Goal: Task Accomplishment & Management: Use online tool/utility

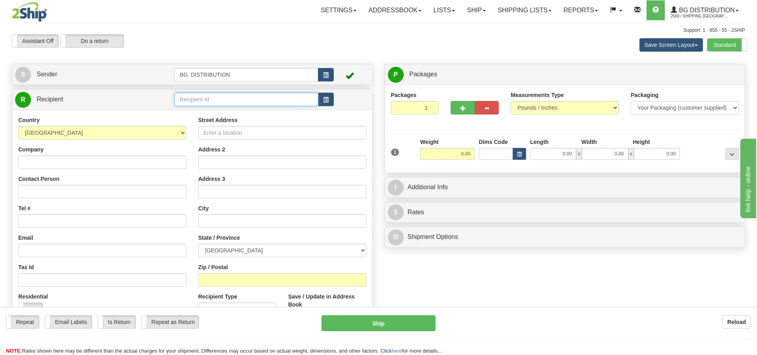
click at [239, 101] on input "text" at bounding box center [247, 100] width 144 height 14
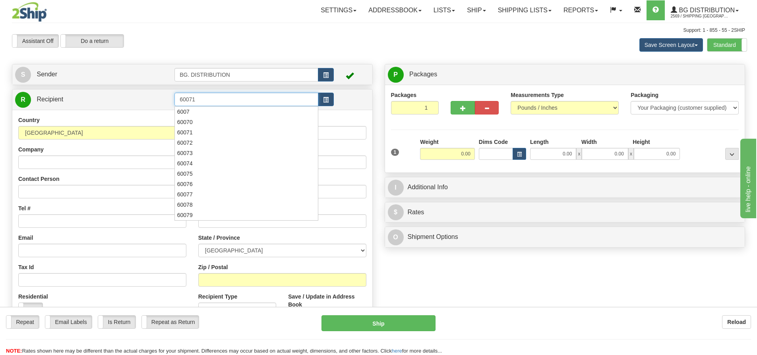
type input "60071"
click button "Delete" at bounding box center [0, 0] width 0 height 0
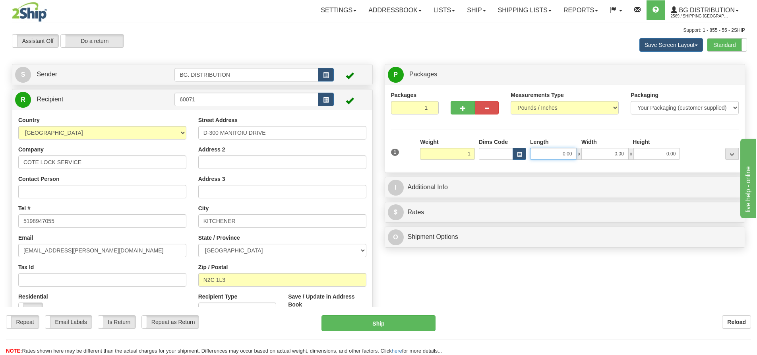
type input "1.00"
click at [552, 156] on input "0.00" at bounding box center [553, 154] width 46 height 12
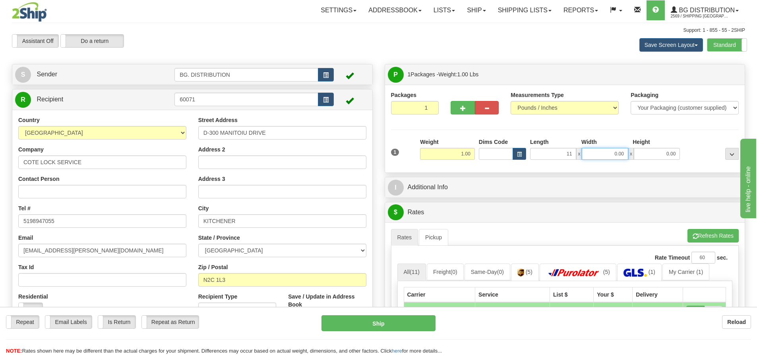
type input "11.00"
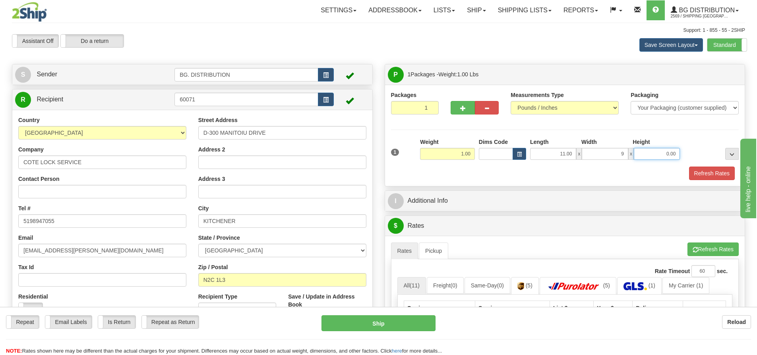
type input "9.00"
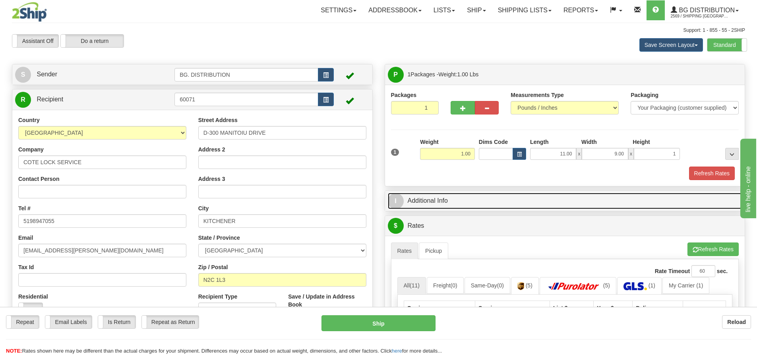
type input "1.00"
click at [395, 201] on span "I" at bounding box center [396, 201] width 16 height 16
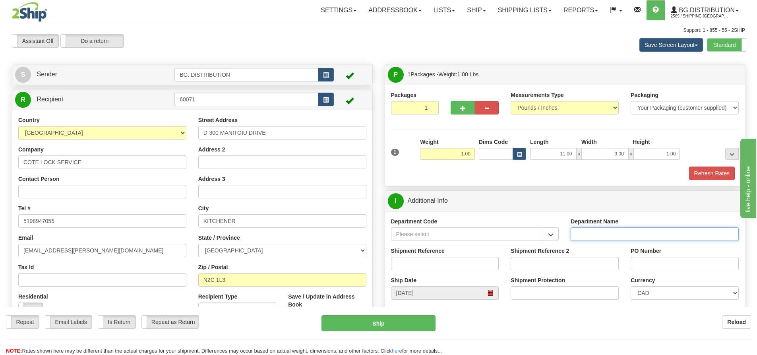
click at [584, 233] on input "Department Name" at bounding box center [655, 234] width 168 height 14
type input "."
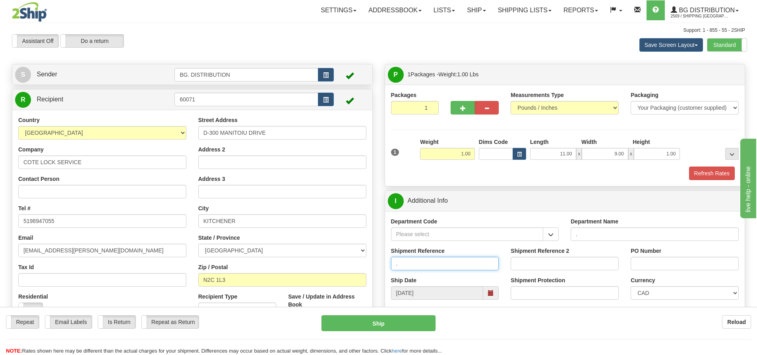
type input "."
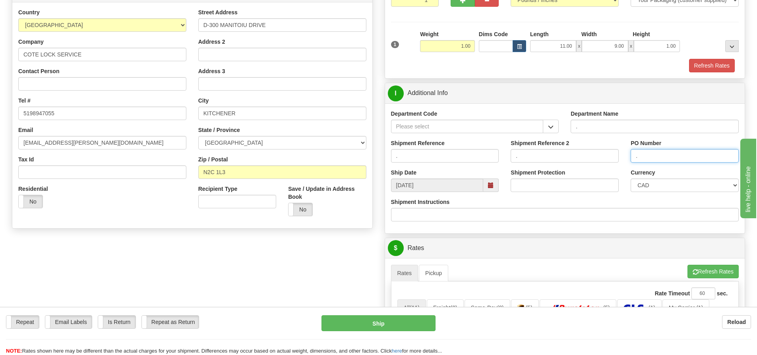
scroll to position [119, 0]
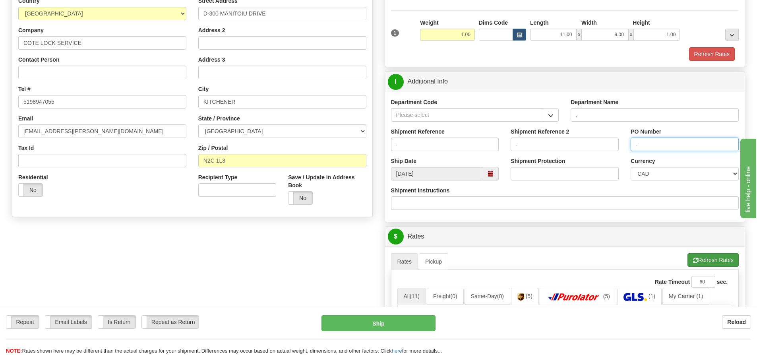
type input "."
click at [709, 263] on button "Refresh Rates" at bounding box center [713, 260] width 51 height 14
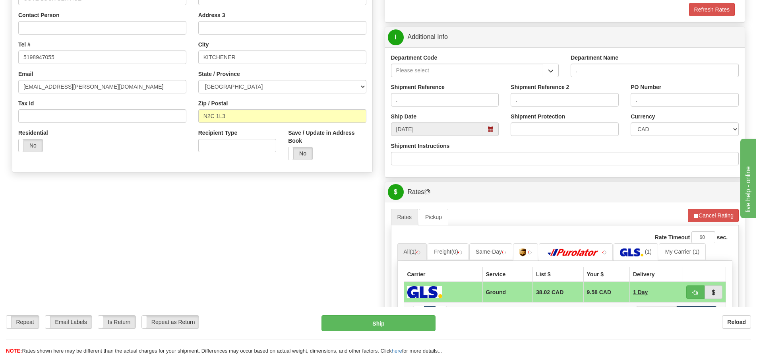
scroll to position [278, 0]
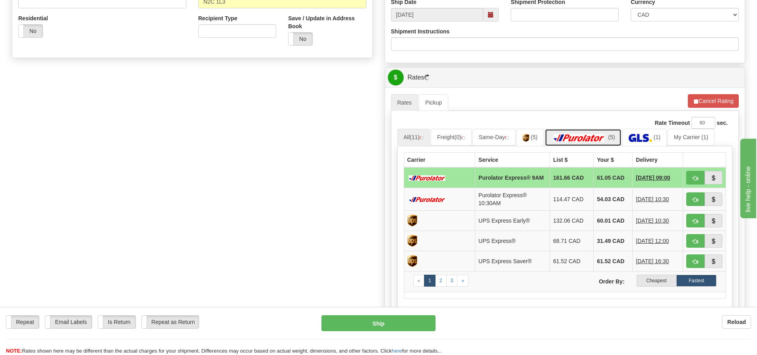
click at [601, 134] on link "(5)" at bounding box center [583, 137] width 77 height 17
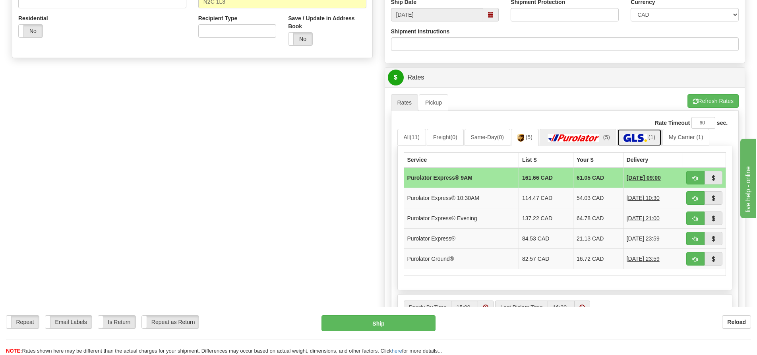
click at [637, 135] on img at bounding box center [635, 138] width 23 height 8
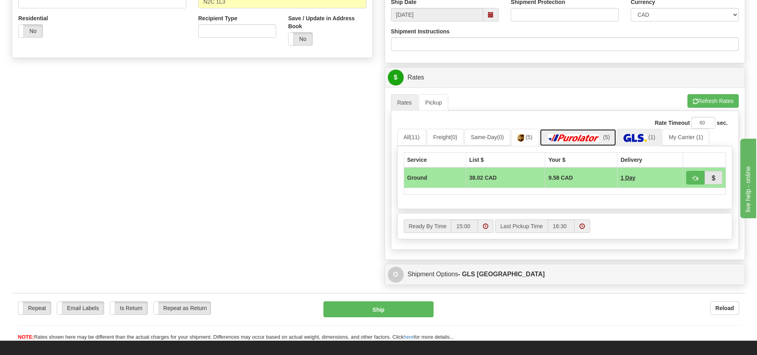
click at [586, 135] on img at bounding box center [574, 138] width 56 height 8
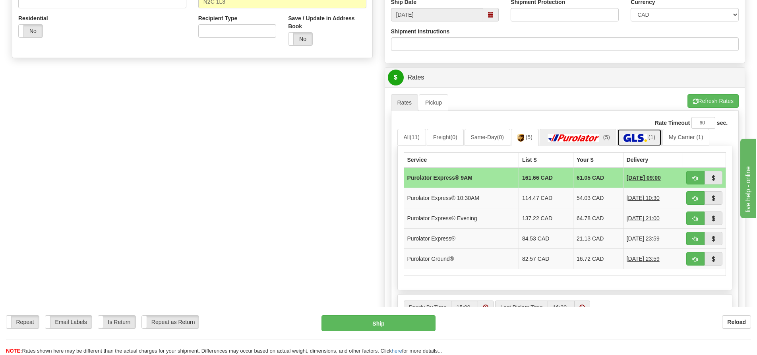
click at [637, 139] on img at bounding box center [635, 138] width 23 height 8
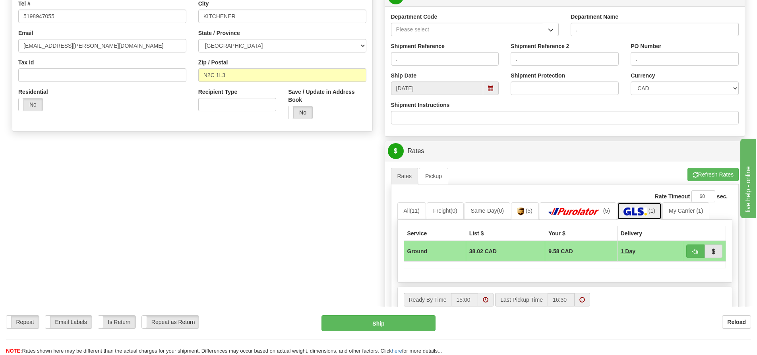
scroll to position [190, 0]
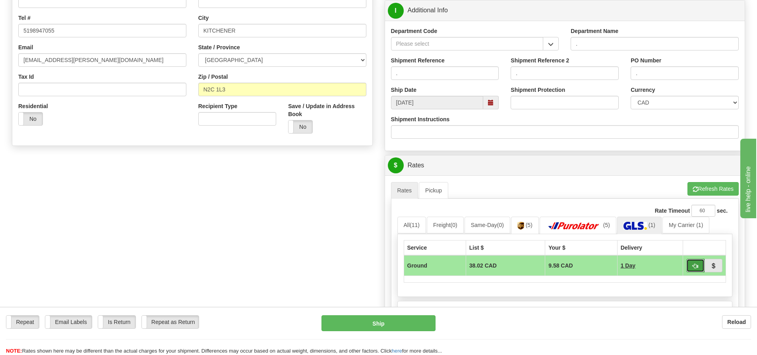
click at [695, 266] on span "button" at bounding box center [696, 266] width 6 height 5
type input "1"
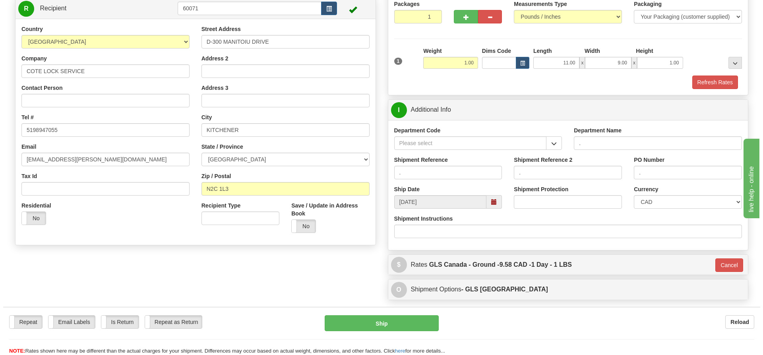
scroll to position [71, 0]
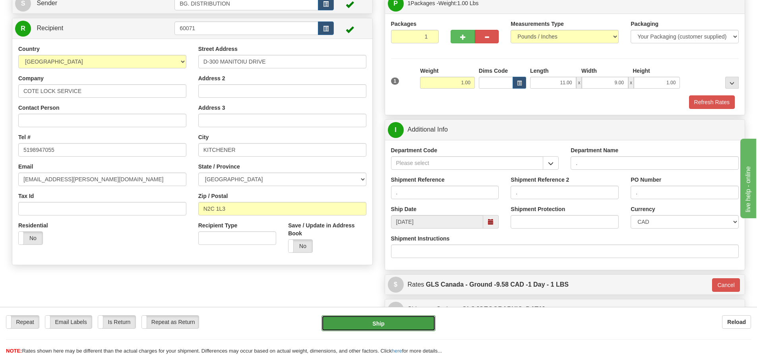
click at [399, 323] on button "Ship" at bounding box center [379, 323] width 114 height 16
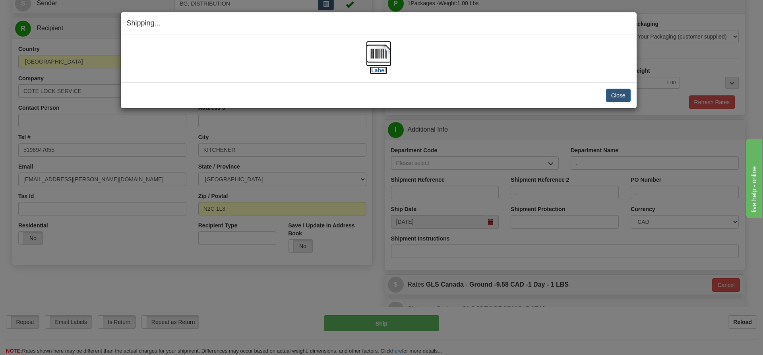
click at [387, 69] on label "[Label]" at bounding box center [379, 70] width 18 height 8
click at [373, 71] on label "[Label]" at bounding box center [379, 70] width 18 height 8
click at [610, 95] on button "Close" at bounding box center [618, 96] width 25 height 14
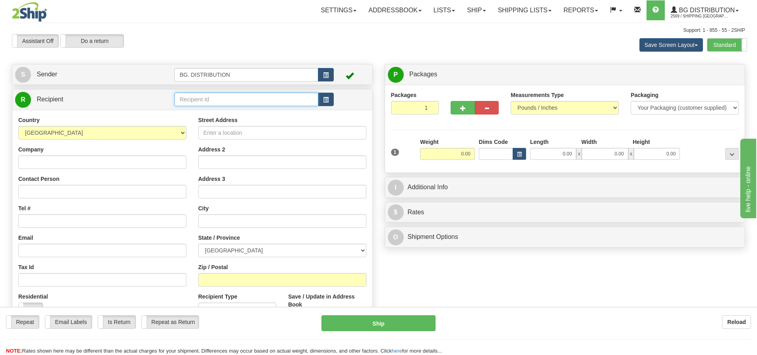
click at [203, 99] on input "text" at bounding box center [247, 100] width 144 height 14
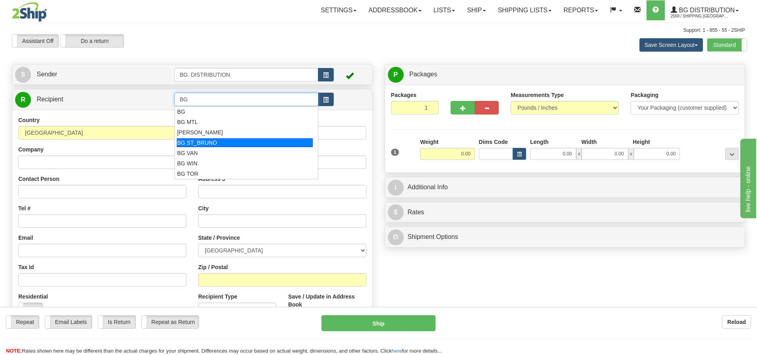
click at [239, 140] on div "BG ST_BRUNO" at bounding box center [245, 142] width 136 height 9
type input "BG ST_BRUNO"
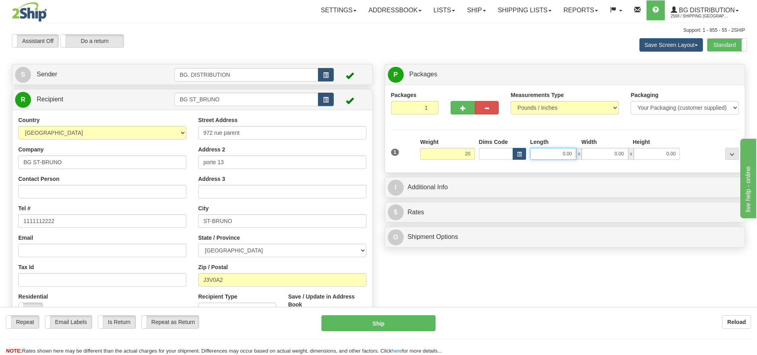
type input "20.00"
click at [551, 157] on input "0.00" at bounding box center [553, 154] width 46 height 12
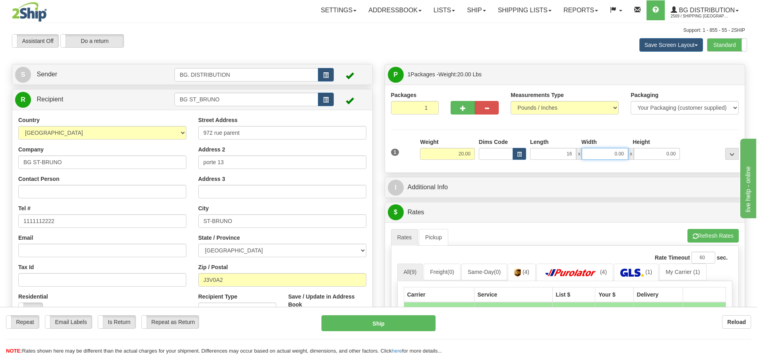
type input "16.00"
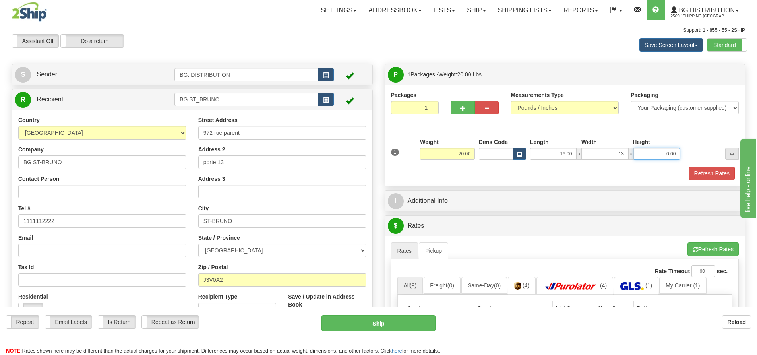
type input "13.00"
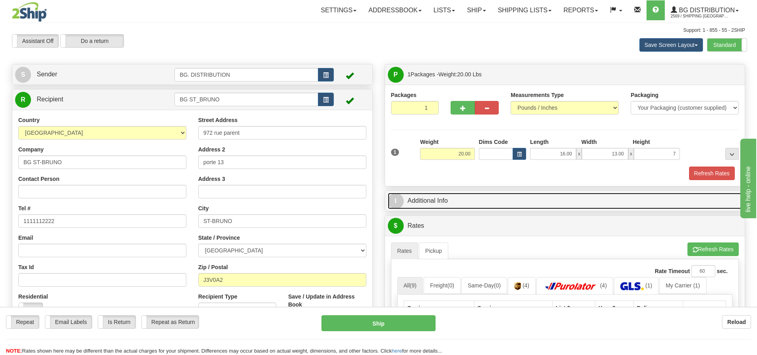
type input "7.00"
click at [399, 198] on span "I" at bounding box center [396, 201] width 16 height 16
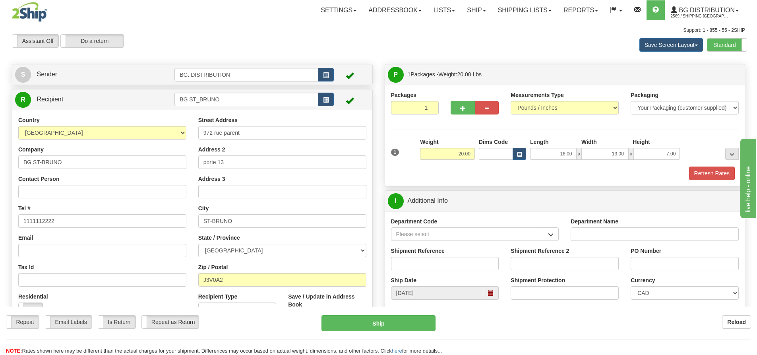
click at [584, 227] on div "Department Name" at bounding box center [655, 228] width 168 height 23
click at [580, 228] on input "Department Name" at bounding box center [655, 234] width 168 height 14
type input "."
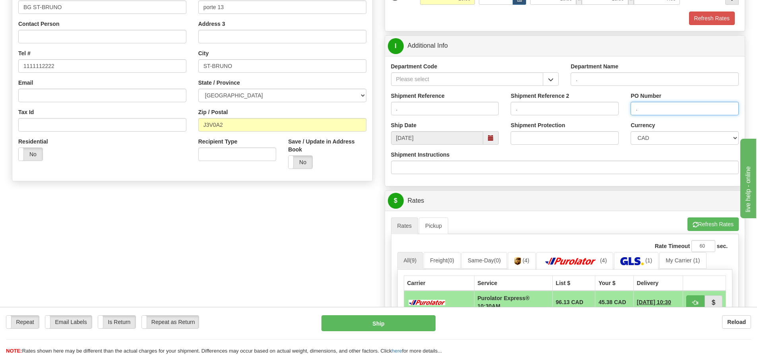
scroll to position [159, 0]
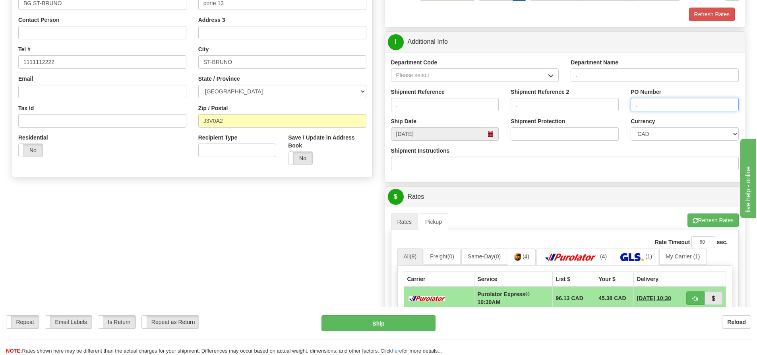
type input "."
click at [694, 221] on span "button" at bounding box center [696, 220] width 6 height 5
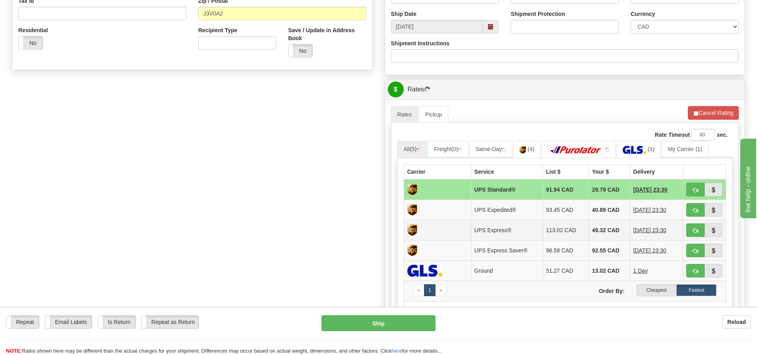
scroll to position [278, 0]
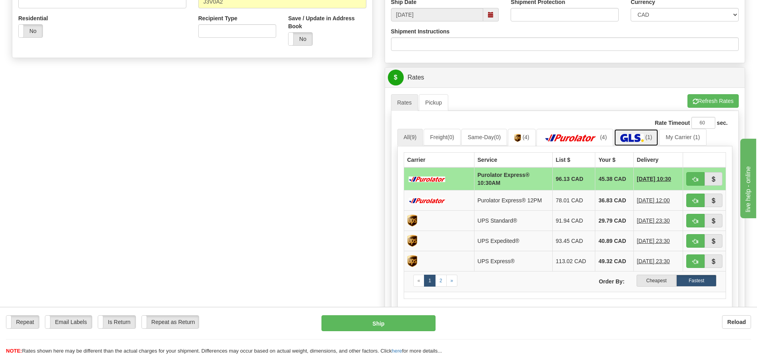
click at [633, 137] on img at bounding box center [632, 138] width 23 height 8
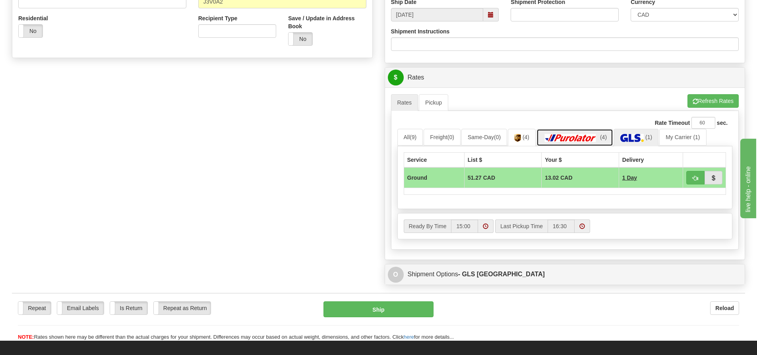
click at [572, 134] on link "(4)" at bounding box center [575, 137] width 77 height 17
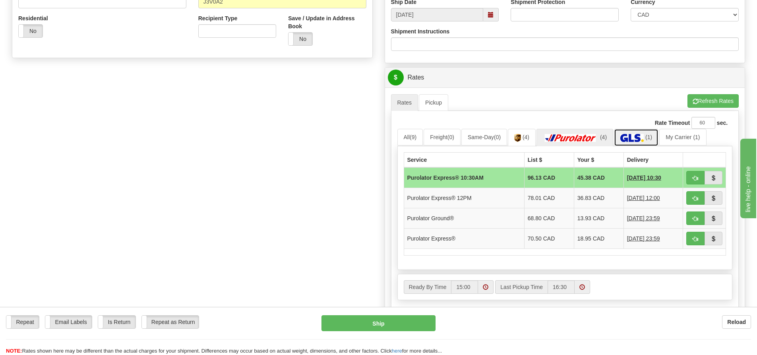
click at [642, 132] on link "(1)" at bounding box center [636, 137] width 45 height 17
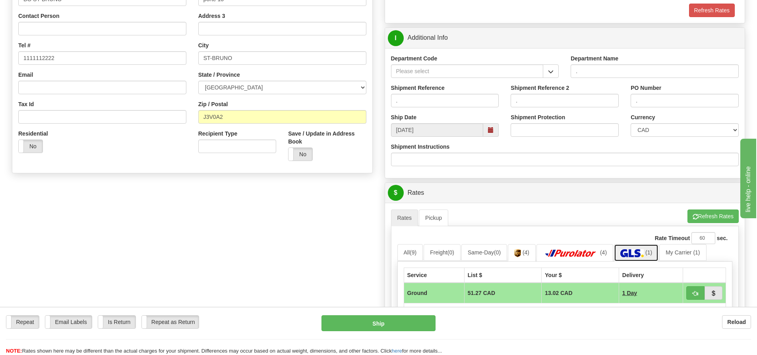
scroll to position [159, 0]
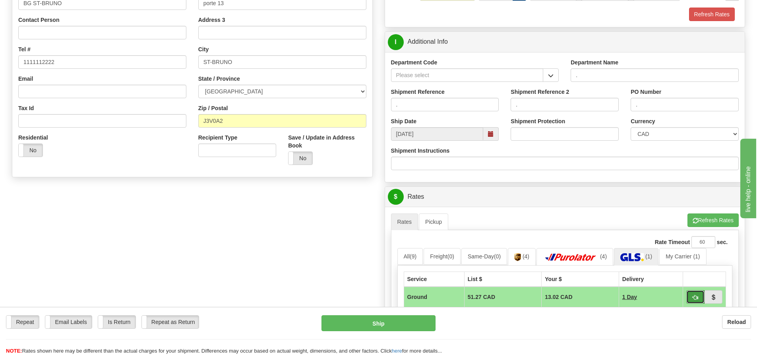
click at [693, 295] on span "button" at bounding box center [696, 297] width 6 height 5
type input "1"
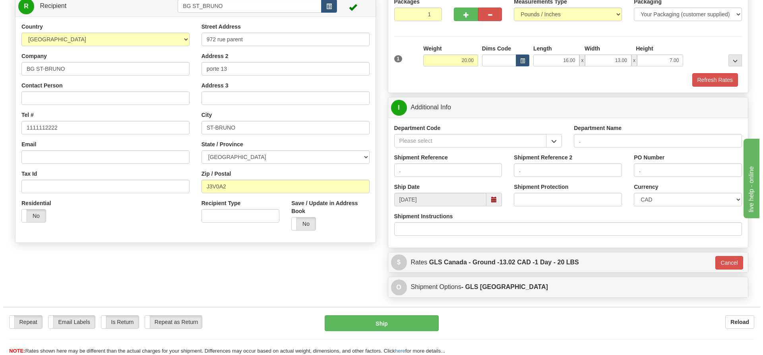
scroll to position [80, 0]
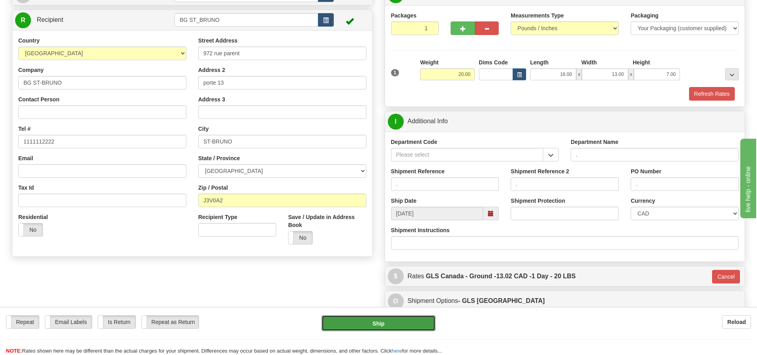
click at [369, 322] on button "Ship" at bounding box center [379, 323] width 114 height 16
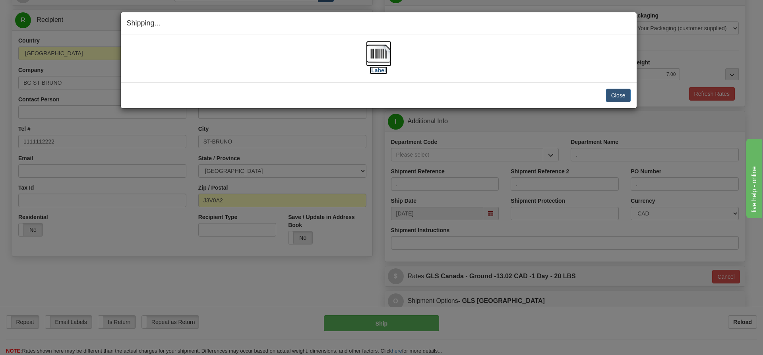
click at [374, 72] on label "[Label]" at bounding box center [379, 70] width 18 height 8
click at [620, 93] on button "Close" at bounding box center [618, 96] width 25 height 14
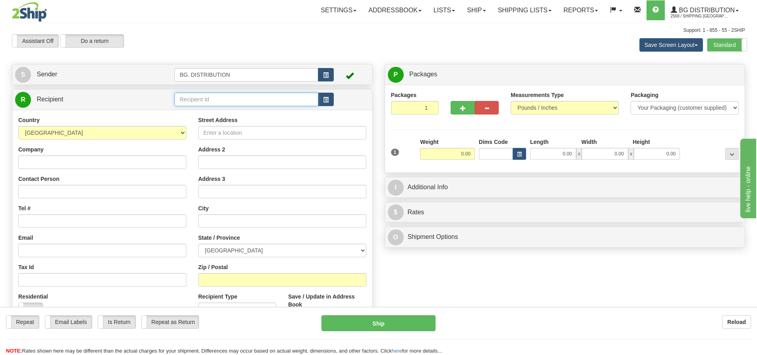
click at [272, 102] on input "text" at bounding box center [247, 100] width 144 height 14
type input "20165"
click button "Delete" at bounding box center [0, 0] width 0 height 0
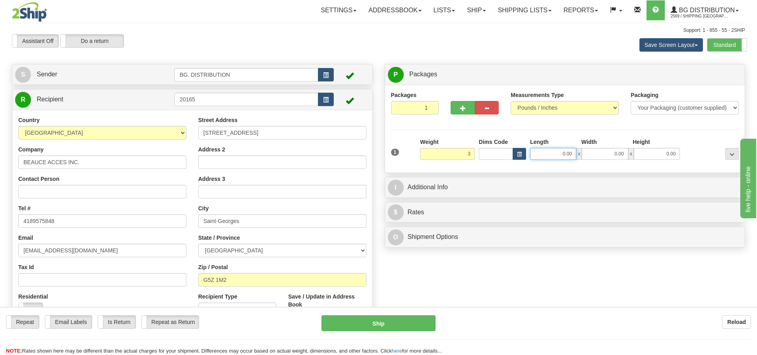
type input "3.00"
click at [543, 154] on input "0.00" at bounding box center [553, 154] width 46 height 12
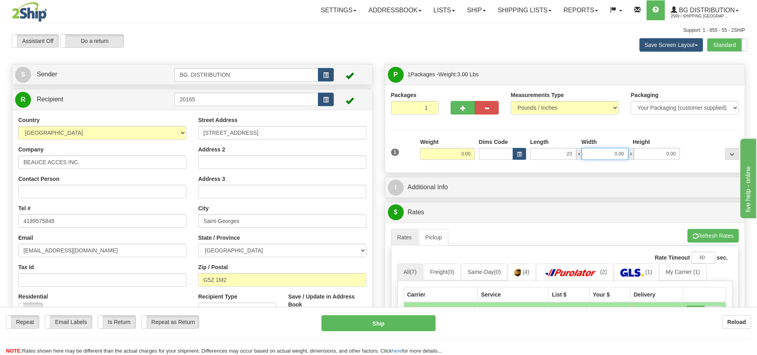
type input "23.00"
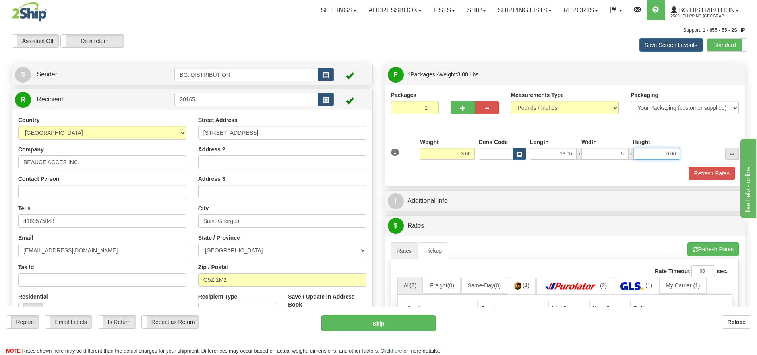
type input "5.00"
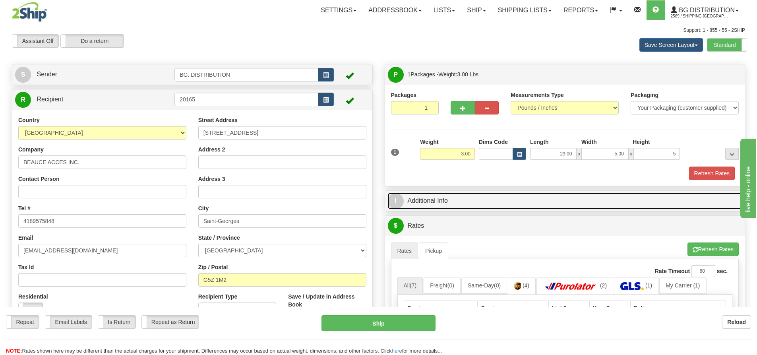
type input "5.00"
click at [399, 204] on span "I" at bounding box center [396, 201] width 16 height 16
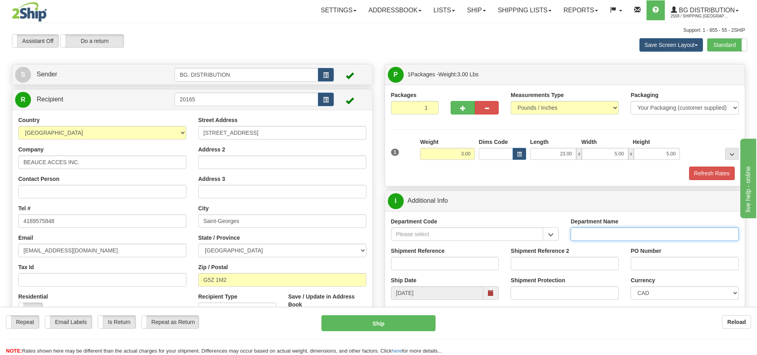
click at [607, 235] on input "Department Name" at bounding box center [655, 234] width 168 height 14
type input "."
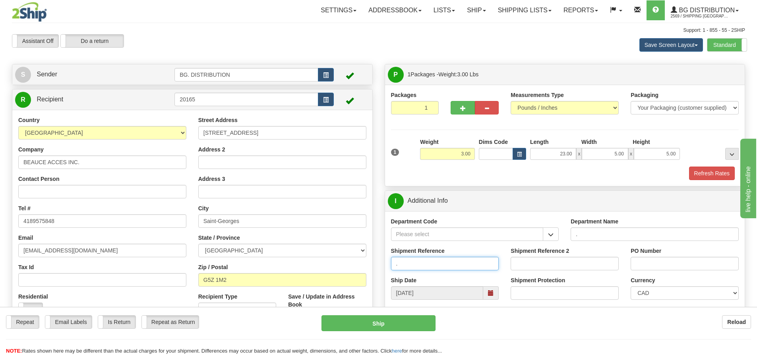
type input "."
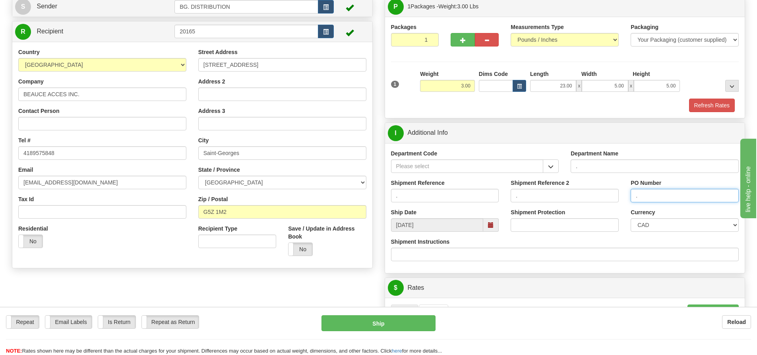
scroll to position [159, 0]
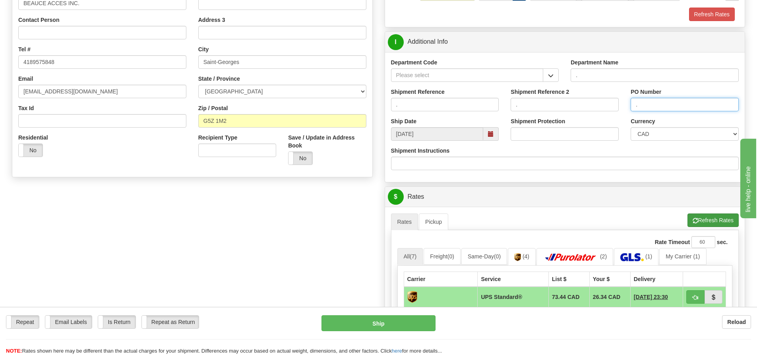
type input "."
click at [735, 223] on button "Refresh Rates" at bounding box center [713, 220] width 51 height 14
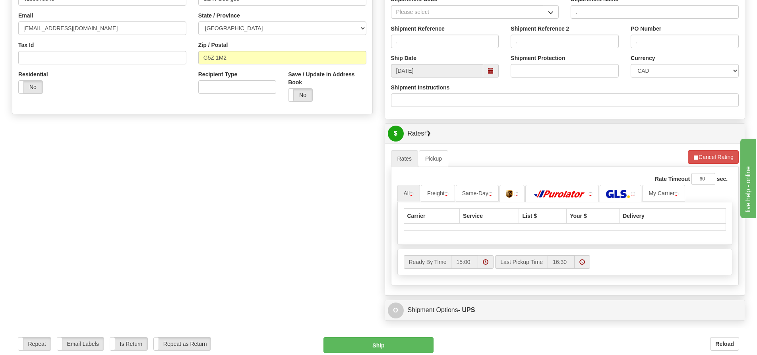
scroll to position [318, 0]
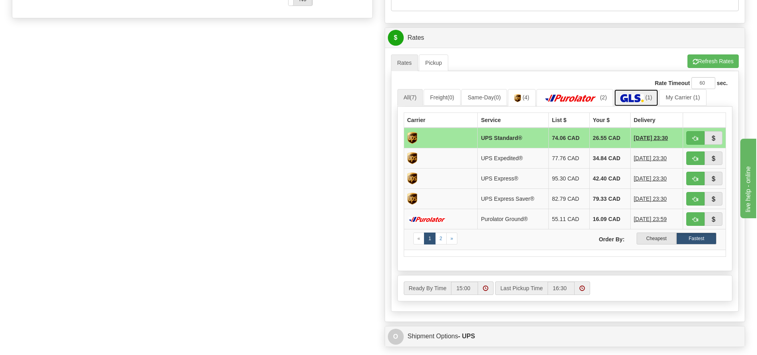
click at [633, 97] on img at bounding box center [632, 98] width 23 height 8
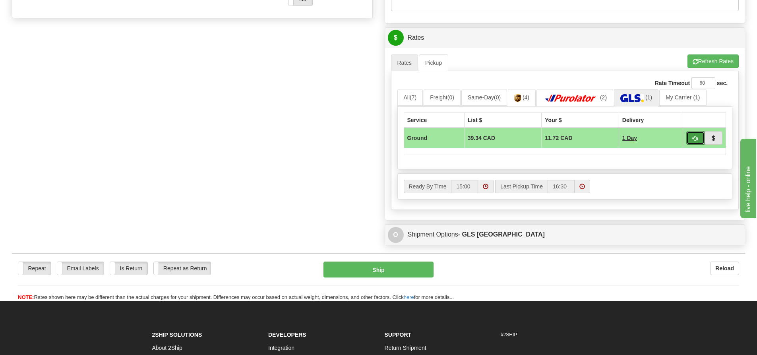
click at [691, 138] on button "button" at bounding box center [696, 138] width 18 height 14
type input "1"
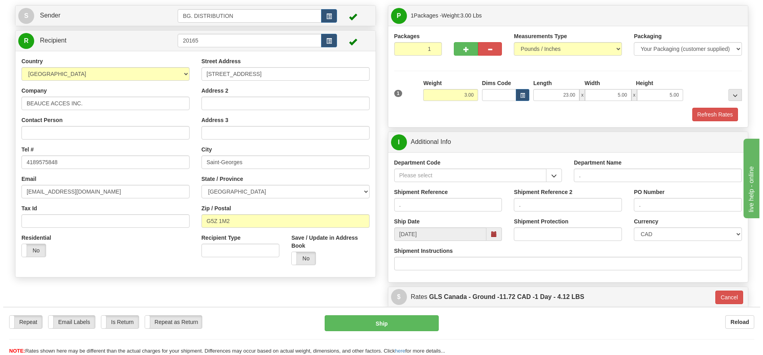
scroll to position [58, 0]
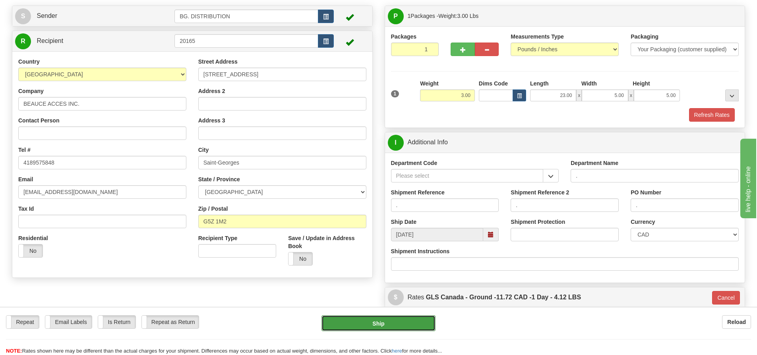
click at [393, 324] on button "Ship" at bounding box center [379, 323] width 114 height 16
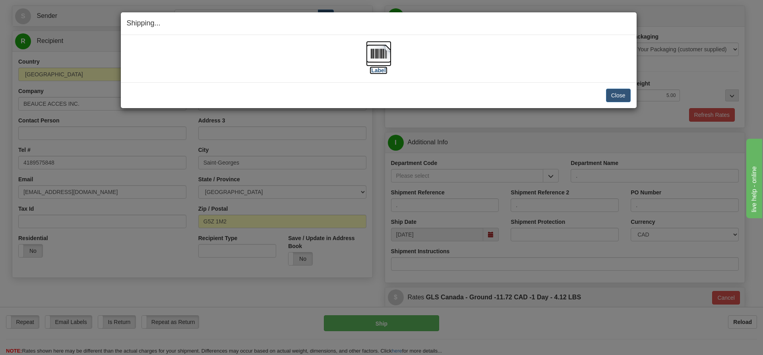
click at [380, 68] on label "[Label]" at bounding box center [379, 70] width 18 height 8
click at [607, 94] on button "Close" at bounding box center [618, 96] width 25 height 14
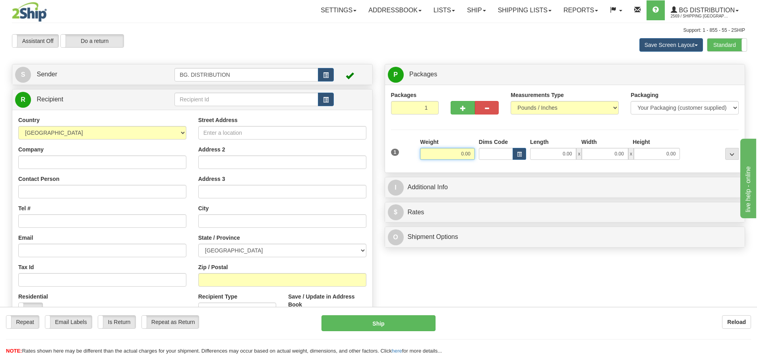
click at [441, 151] on input "0.00" at bounding box center [447, 154] width 55 height 12
type input "3.00"
drag, startPoint x: 537, startPoint y: 150, endPoint x: 532, endPoint y: 146, distance: 6.7
click at [537, 150] on input "0.00" at bounding box center [553, 154] width 46 height 12
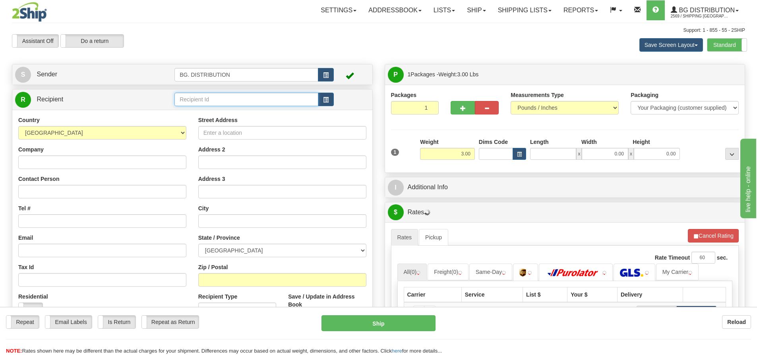
type input "0.00"
click at [235, 103] on input "text" at bounding box center [247, 100] width 144 height 14
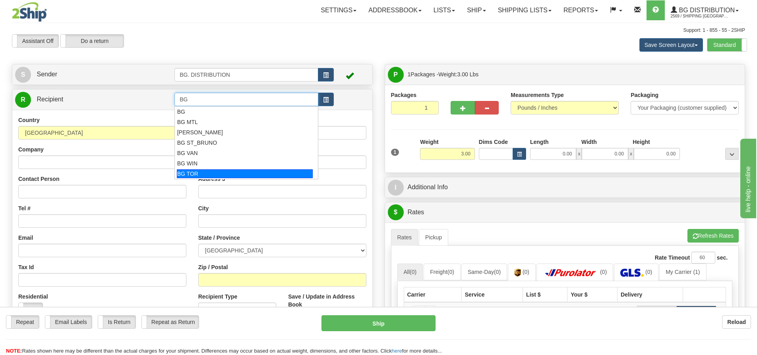
click at [243, 170] on div "BG TOR" at bounding box center [245, 173] width 136 height 9
type input "BG TOR"
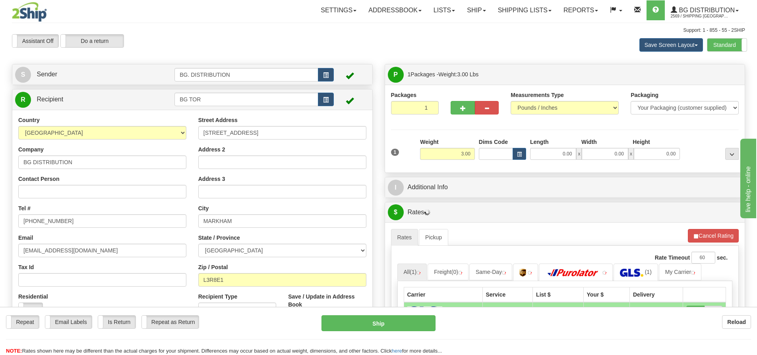
click at [565, 161] on div "1 Weight 3.00 Dims Code 0.00" at bounding box center [565, 152] width 352 height 28
click at [565, 156] on input "0.00" at bounding box center [553, 154] width 46 height 12
type input "11.00"
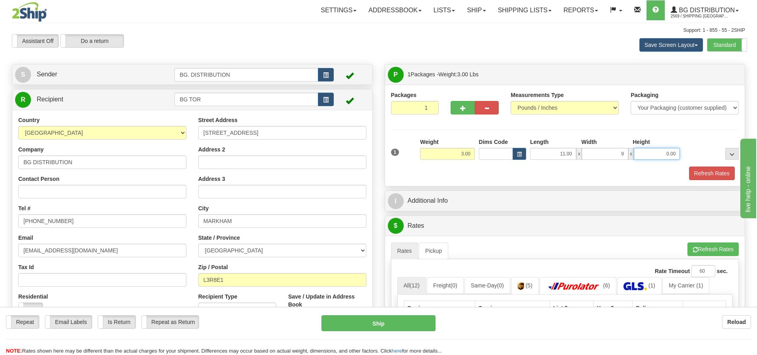
type input "9.00"
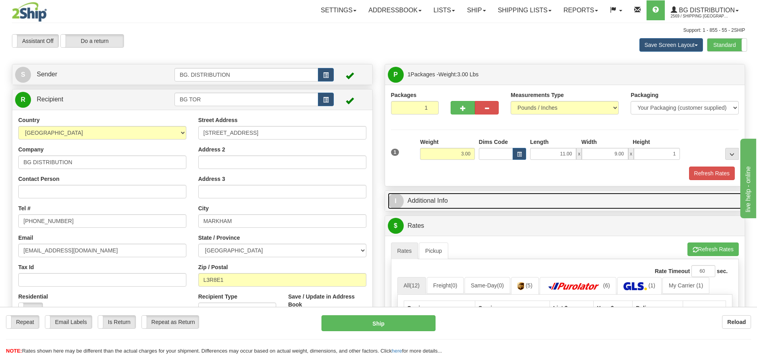
type input "1.00"
click at [396, 205] on span "I" at bounding box center [396, 201] width 16 height 16
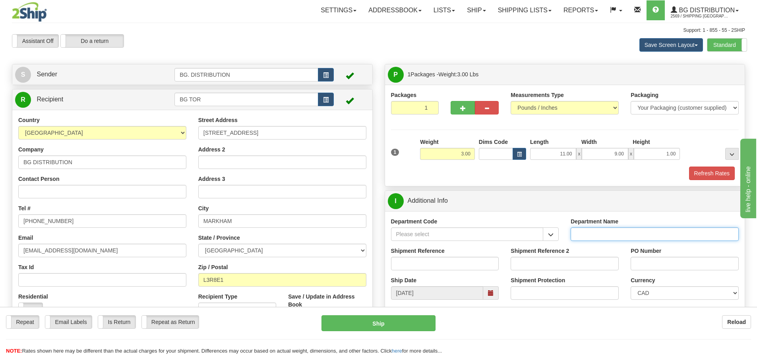
drag, startPoint x: 620, startPoint y: 235, endPoint x: 602, endPoint y: 237, distance: 18.0
click at [617, 235] on input "Department Name" at bounding box center [655, 234] width 168 height 14
type input "."
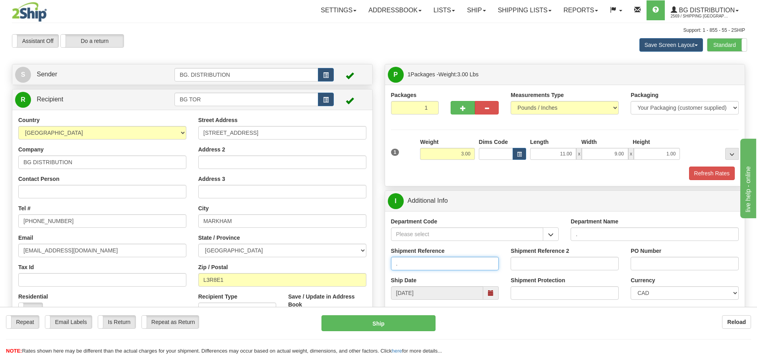
type input "."
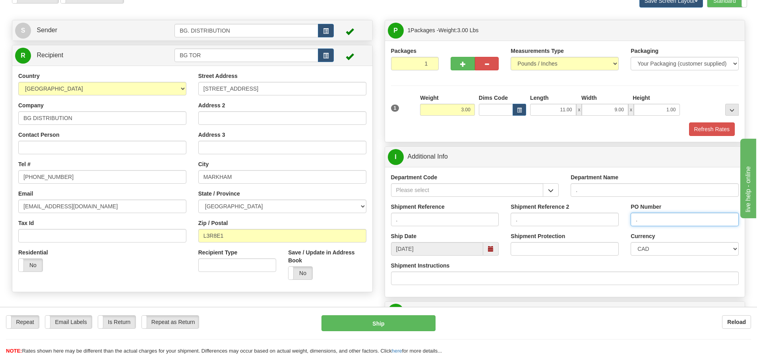
scroll to position [119, 0]
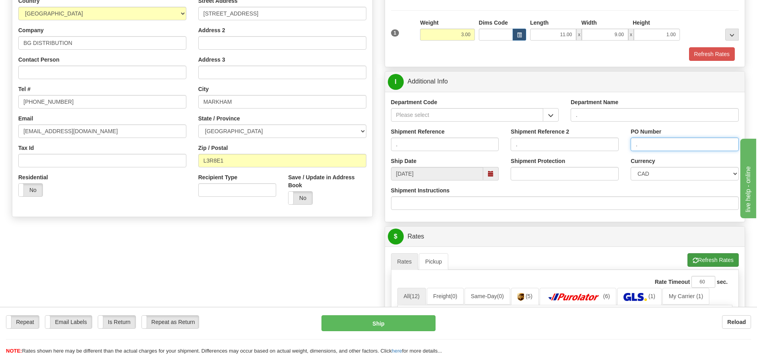
type input "."
click at [718, 261] on button "Refresh Rates" at bounding box center [713, 260] width 51 height 14
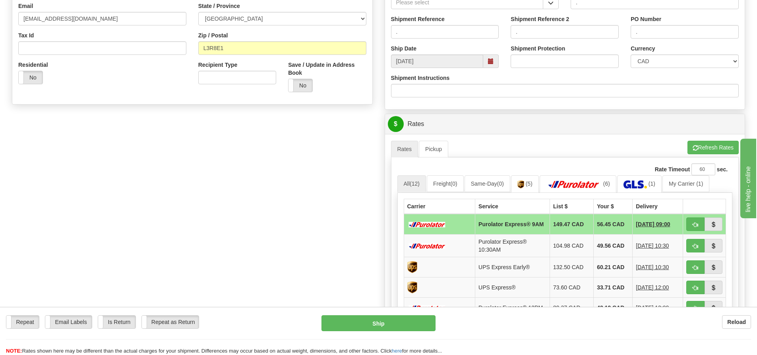
scroll to position [239, 0]
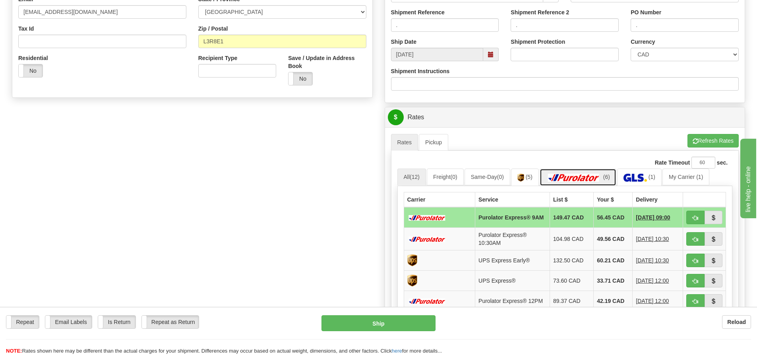
click at [569, 175] on img at bounding box center [574, 178] width 56 height 8
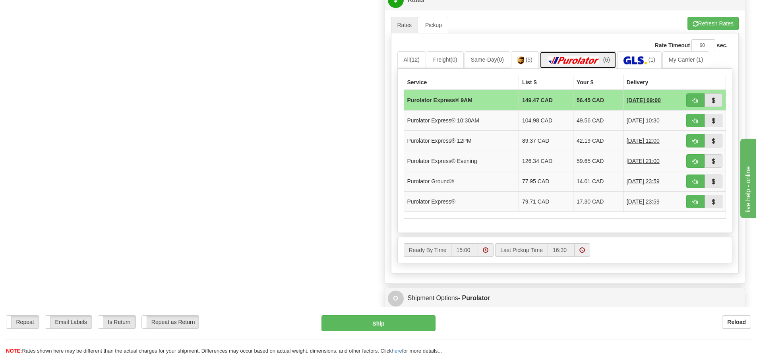
scroll to position [358, 0]
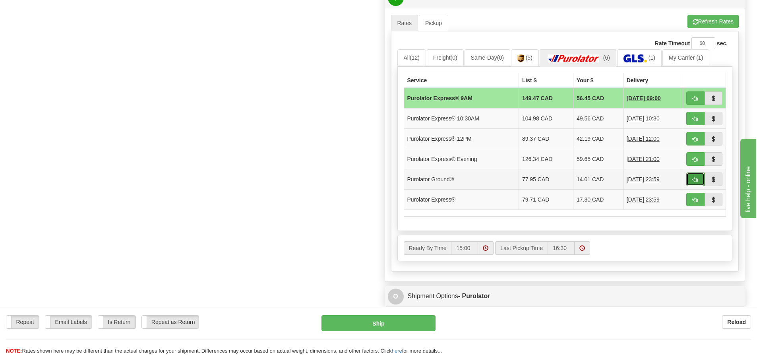
click at [692, 177] on button "button" at bounding box center [696, 180] width 18 height 14
type input "260"
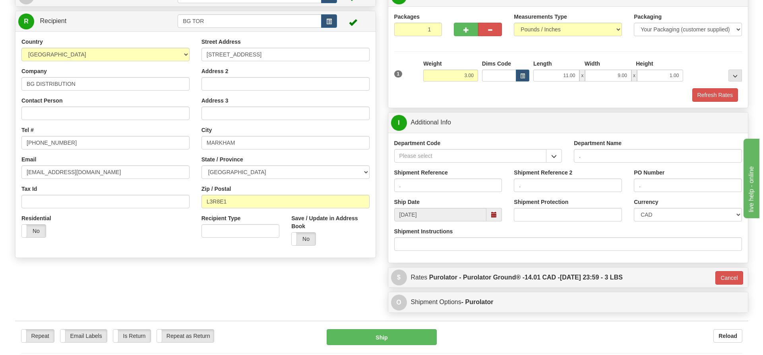
scroll to position [58, 0]
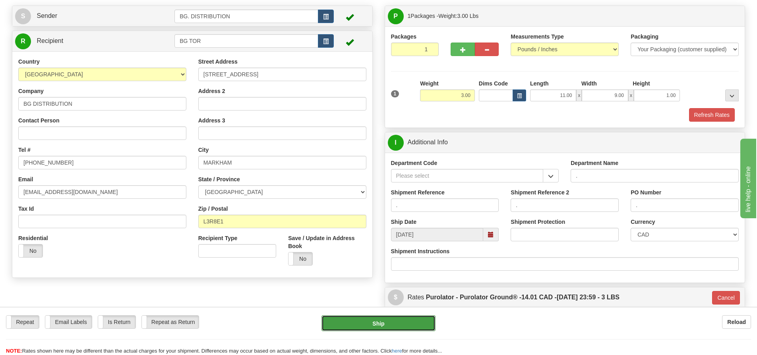
click at [357, 324] on button "Ship" at bounding box center [379, 323] width 114 height 16
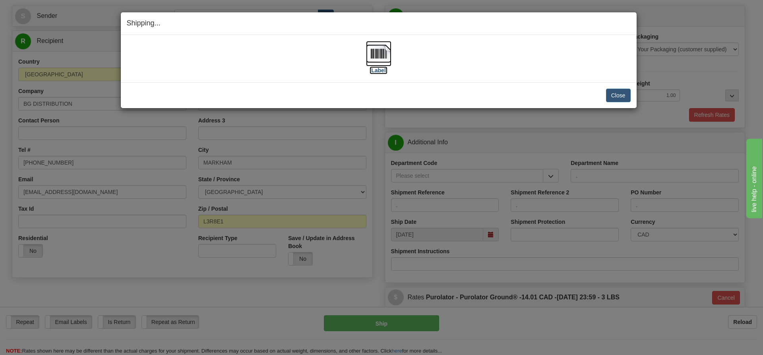
click at [380, 71] on label "[Label]" at bounding box center [379, 70] width 18 height 8
click at [384, 71] on label "[Label]" at bounding box center [379, 70] width 18 height 8
click at [610, 89] on button "Close" at bounding box center [618, 96] width 25 height 14
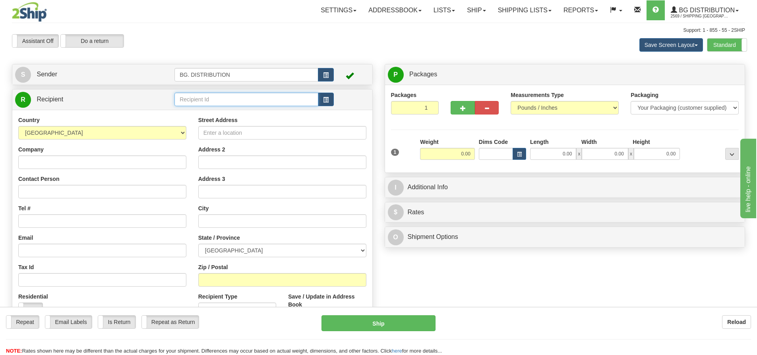
drag, startPoint x: 241, startPoint y: 97, endPoint x: 243, endPoint y: 92, distance: 6.1
click at [242, 96] on input "text" at bounding box center [247, 100] width 144 height 14
type input "20044"
click button "Delete" at bounding box center [0, 0] width 0 height 0
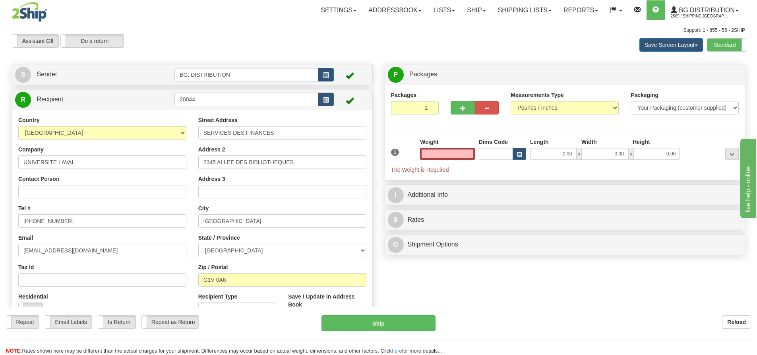
type input "0.00"
click at [216, 95] on input "20044" at bounding box center [247, 100] width 144 height 14
type input "20044."
click button "Delete" at bounding box center [0, 0] width 0 height 0
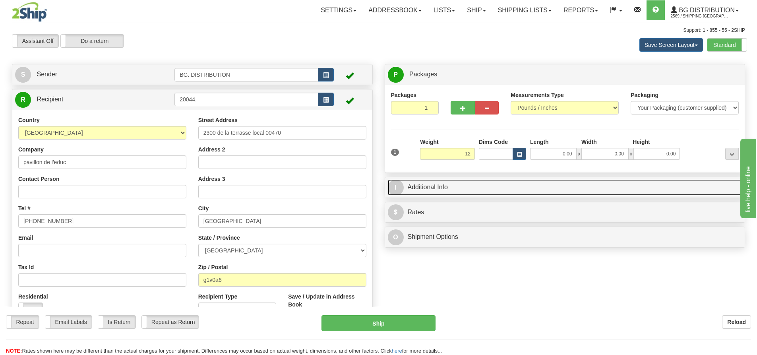
type input "12.00"
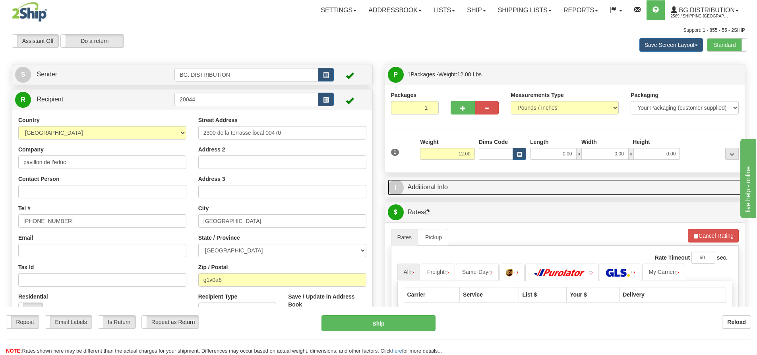
click at [394, 182] on span "I" at bounding box center [396, 188] width 16 height 16
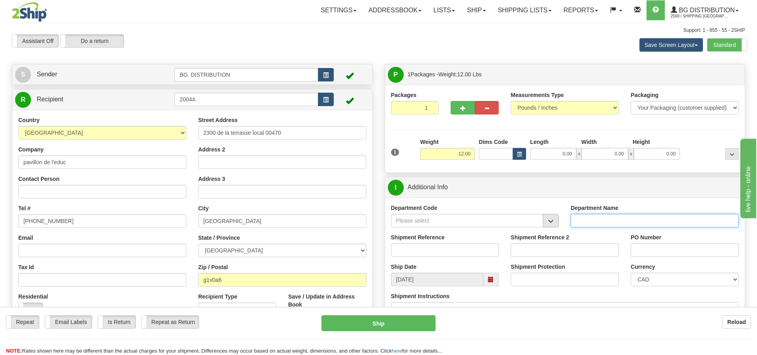
drag, startPoint x: 584, startPoint y: 222, endPoint x: 544, endPoint y: 214, distance: 40.6
click at [584, 222] on input "Department Name" at bounding box center [655, 221] width 168 height 14
type input "."
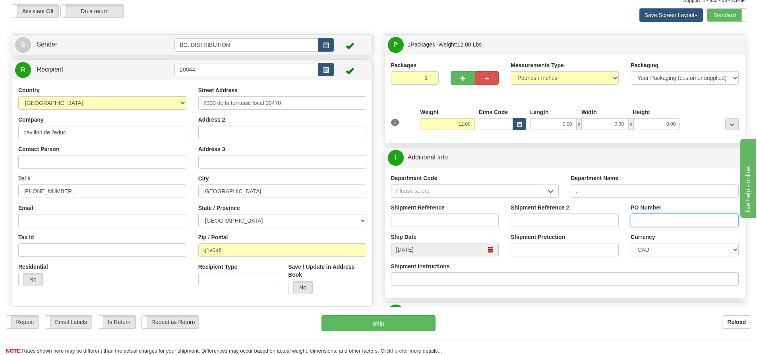
scroll to position [119, 0]
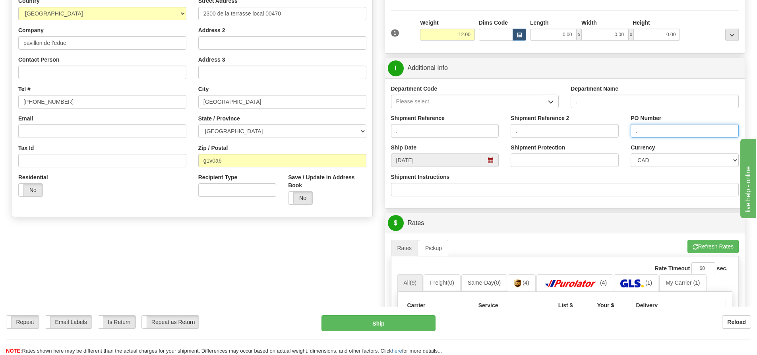
type input "."
click at [701, 243] on button "Refresh Rates" at bounding box center [713, 247] width 51 height 14
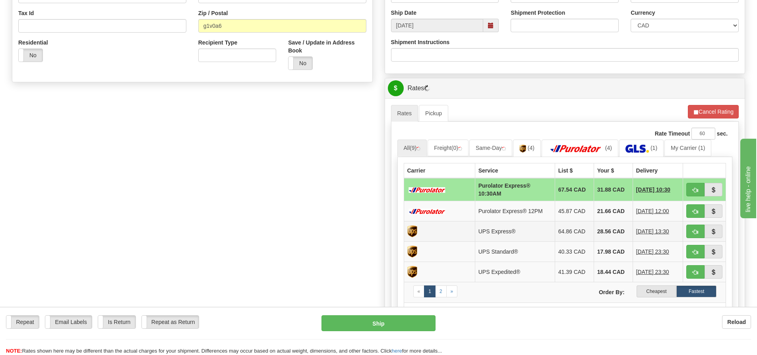
scroll to position [278, 0]
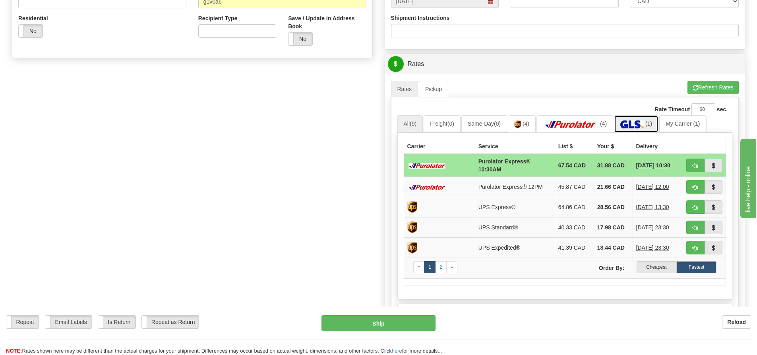
click at [639, 117] on link "(1)" at bounding box center [636, 123] width 45 height 17
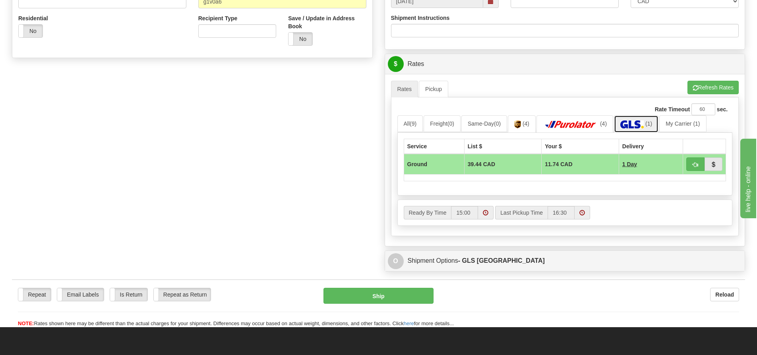
click at [648, 120] on link "(1)" at bounding box center [636, 123] width 45 height 17
click at [578, 123] on img at bounding box center [571, 124] width 56 height 8
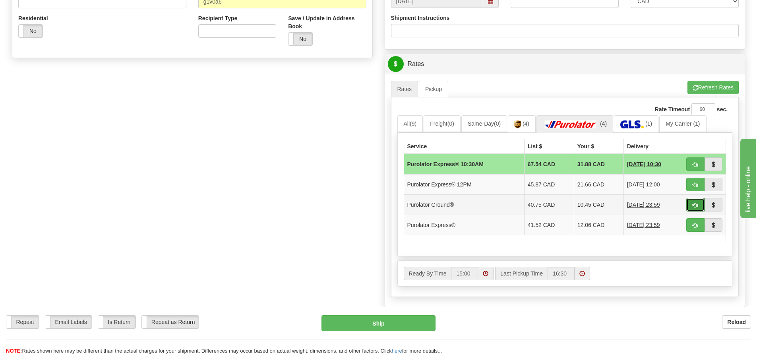
click at [693, 205] on span "button" at bounding box center [696, 205] width 6 height 5
type input "260"
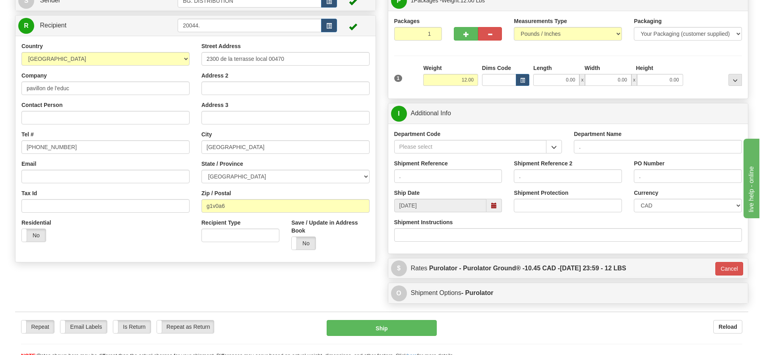
scroll to position [47, 0]
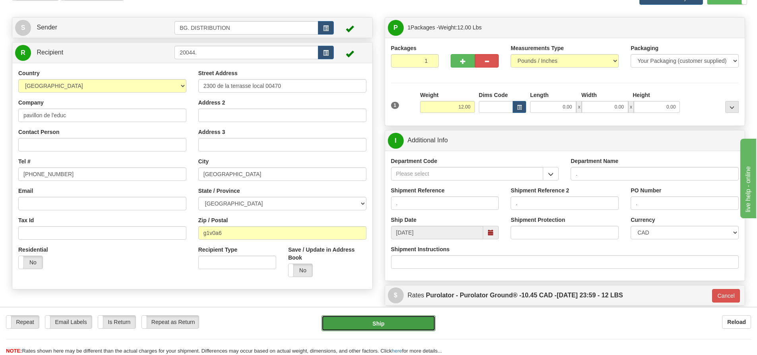
click at [392, 318] on button "Ship" at bounding box center [379, 323] width 114 height 16
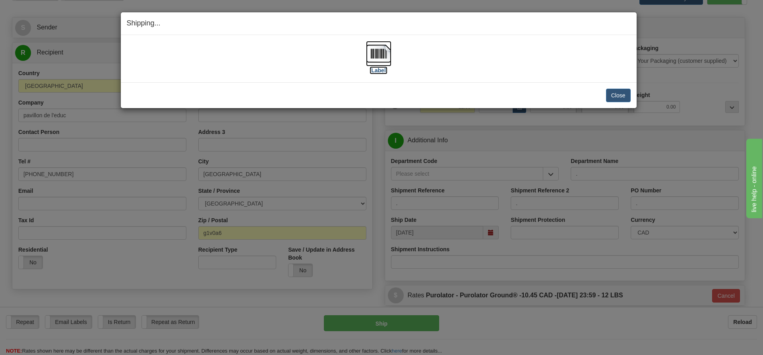
click at [375, 70] on label "[Label]" at bounding box center [379, 70] width 18 height 8
click at [376, 64] on img at bounding box center [378, 53] width 25 height 25
